Goal: Transaction & Acquisition: Purchase product/service

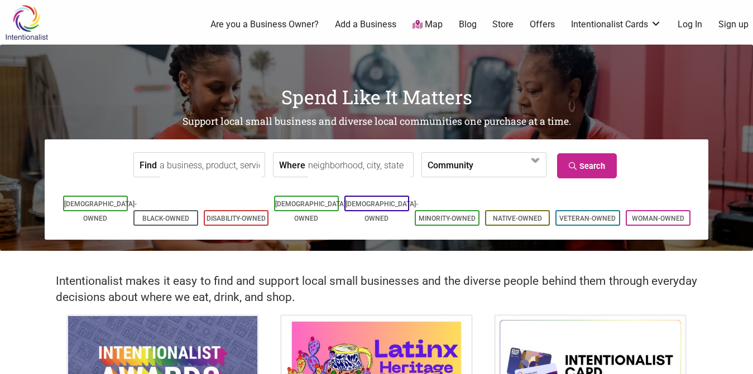
click at [108, 81] on div "Spend Like It Matters Support local small business and diverse local communitie…" at bounding box center [376, 148] width 753 height 206
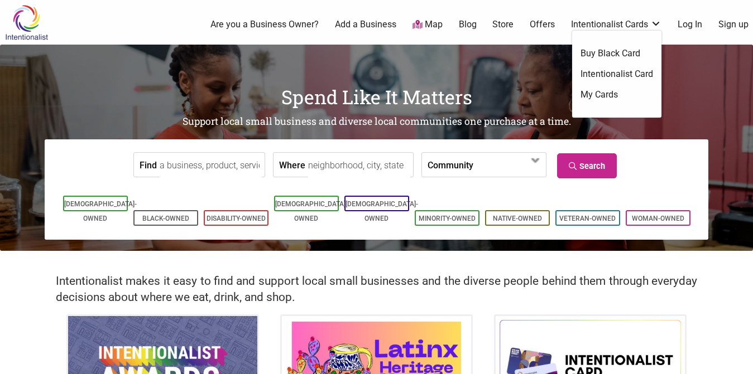
click at [624, 50] on link "Buy Black Card" at bounding box center [616, 53] width 73 height 12
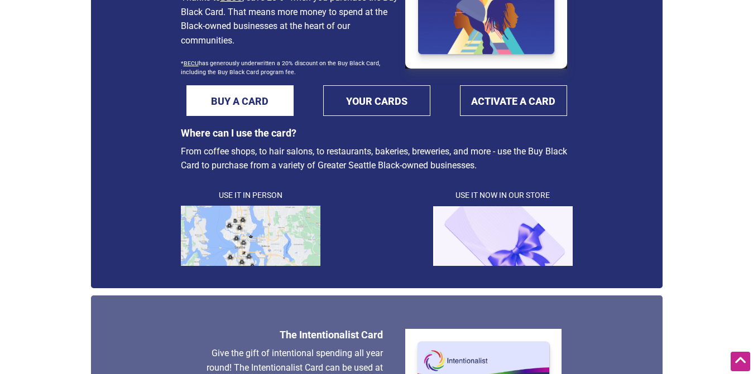
scroll to position [175, 0]
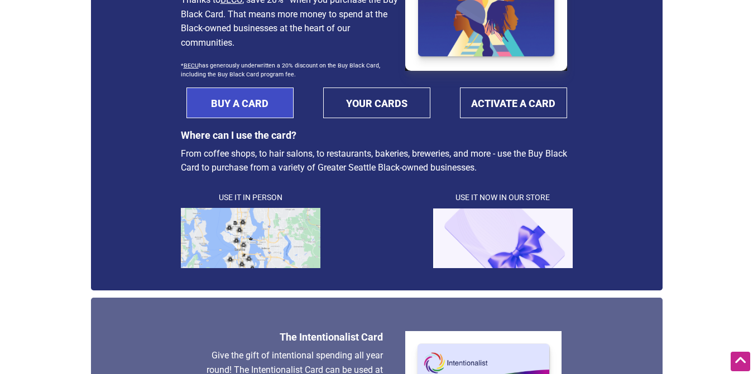
click at [266, 108] on link "BUY A CARD" at bounding box center [239, 103] width 107 height 31
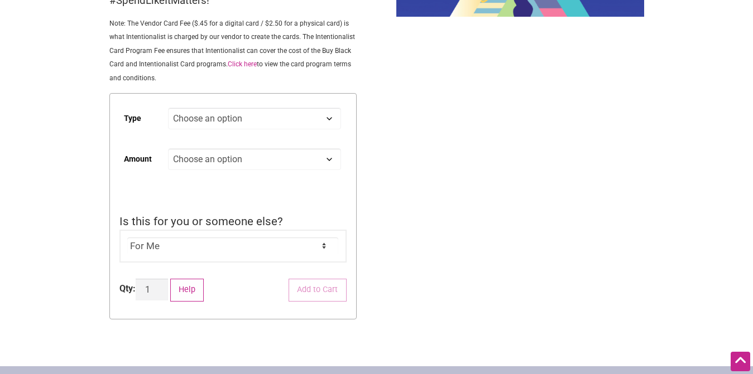
scroll to position [181, 0]
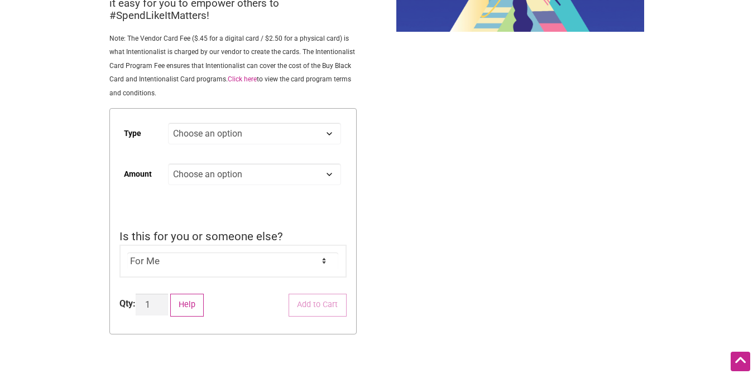
click at [331, 138] on select "Choose an option Digital Physical" at bounding box center [254, 134] width 172 height 22
select select "Physical"
click at [168, 124] on select "Choose an option Digital Physical" at bounding box center [254, 134] width 172 height 22
click at [329, 178] on select "Choose an option Custom 25 50 100 150 200 250 500" at bounding box center [254, 174] width 172 height 22
click at [168, 165] on select "Choose an option Custom 25 50 100 150 200 250 500" at bounding box center [254, 174] width 172 height 22
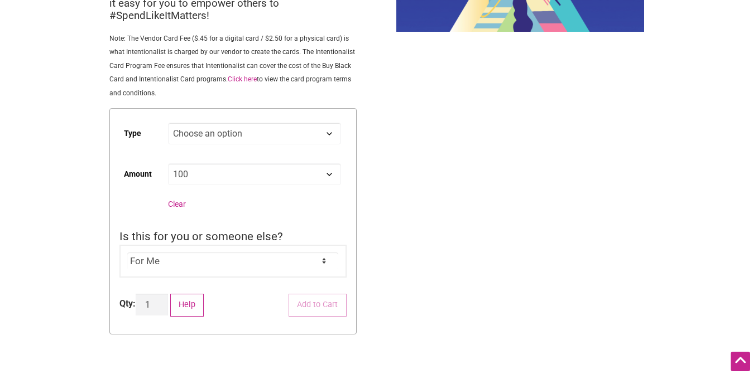
select select "100"
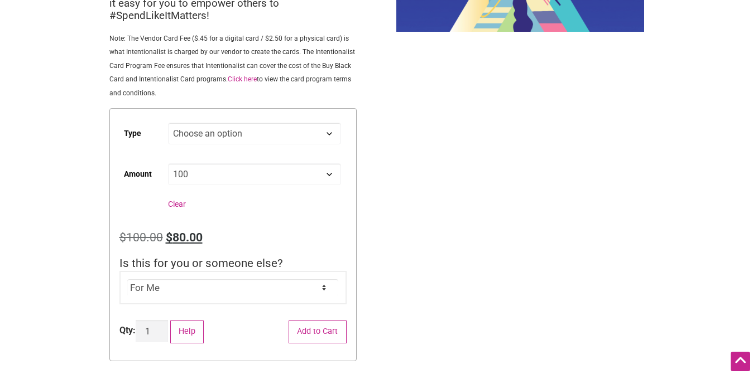
click at [360, 233] on div "Buy Black Card $ 100.00 The Buy Black Card can be used in person and online at …" at bounding box center [232, 127] width 265 height 526
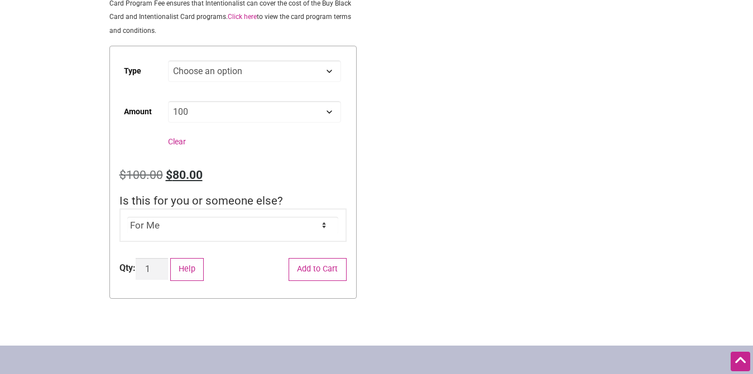
scroll to position [247, 0]
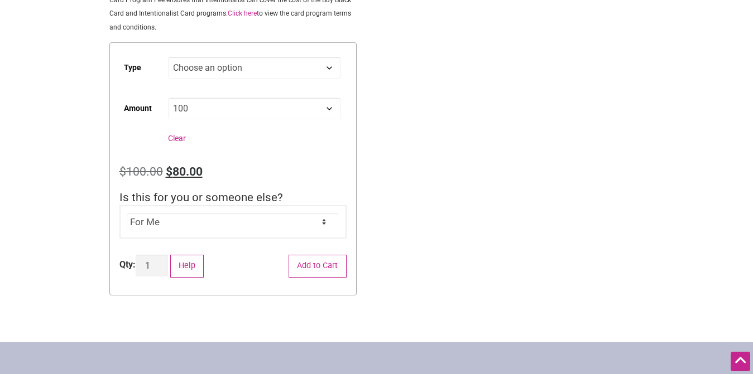
click at [317, 222] on select "For Me For Someone Else" at bounding box center [232, 222] width 211 height 17
select select "For Someone Else"
click at [127, 215] on select "For Me For Someone Else" at bounding box center [232, 222] width 211 height 17
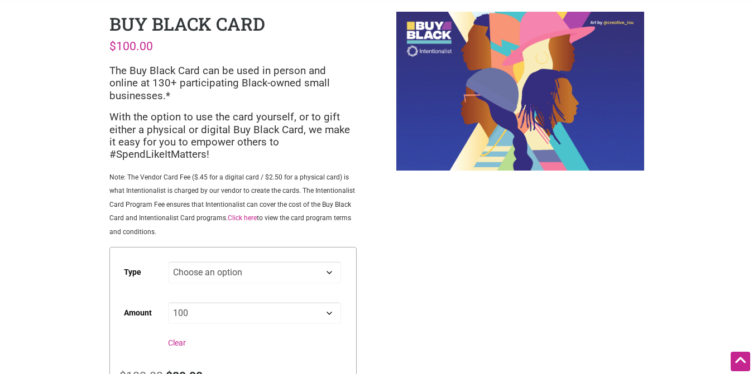
scroll to position [0, 0]
